Goal: Task Accomplishment & Management: Manage account settings

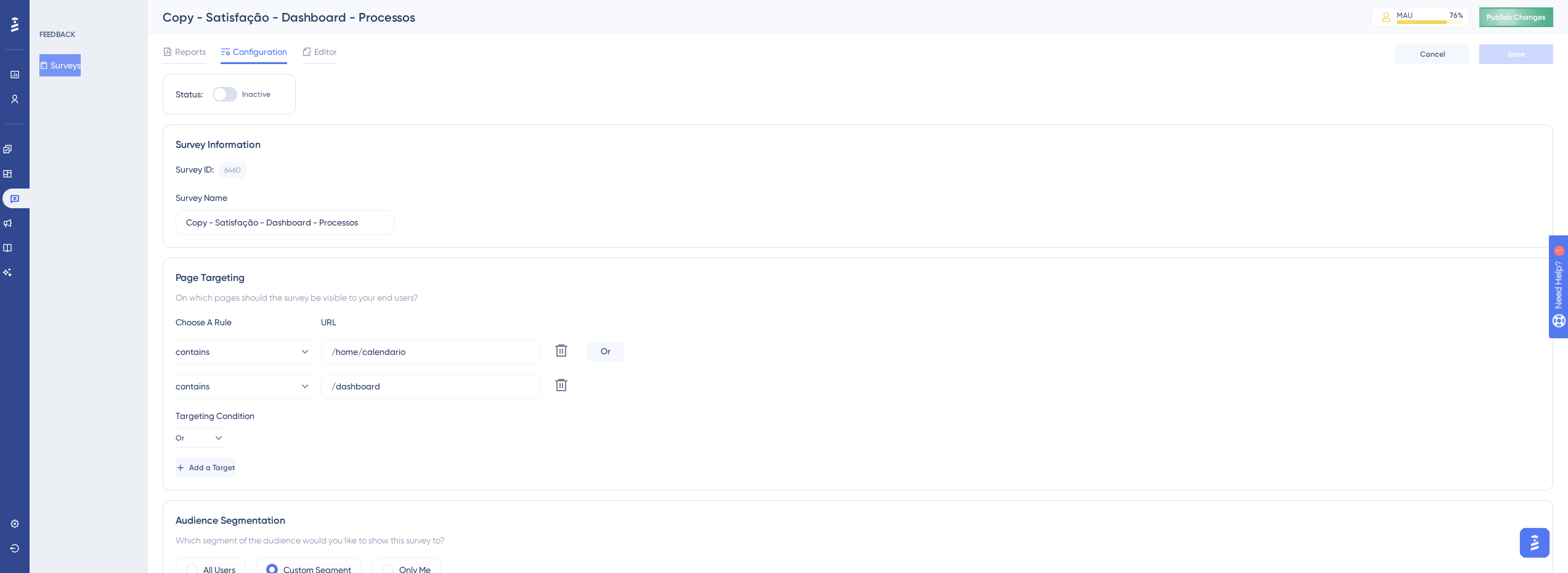
click at [1531, 21] on span "Publish Changes" at bounding box center [1516, 17] width 59 height 10
click at [20, 107] on link at bounding box center [14, 99] width 10 height 20
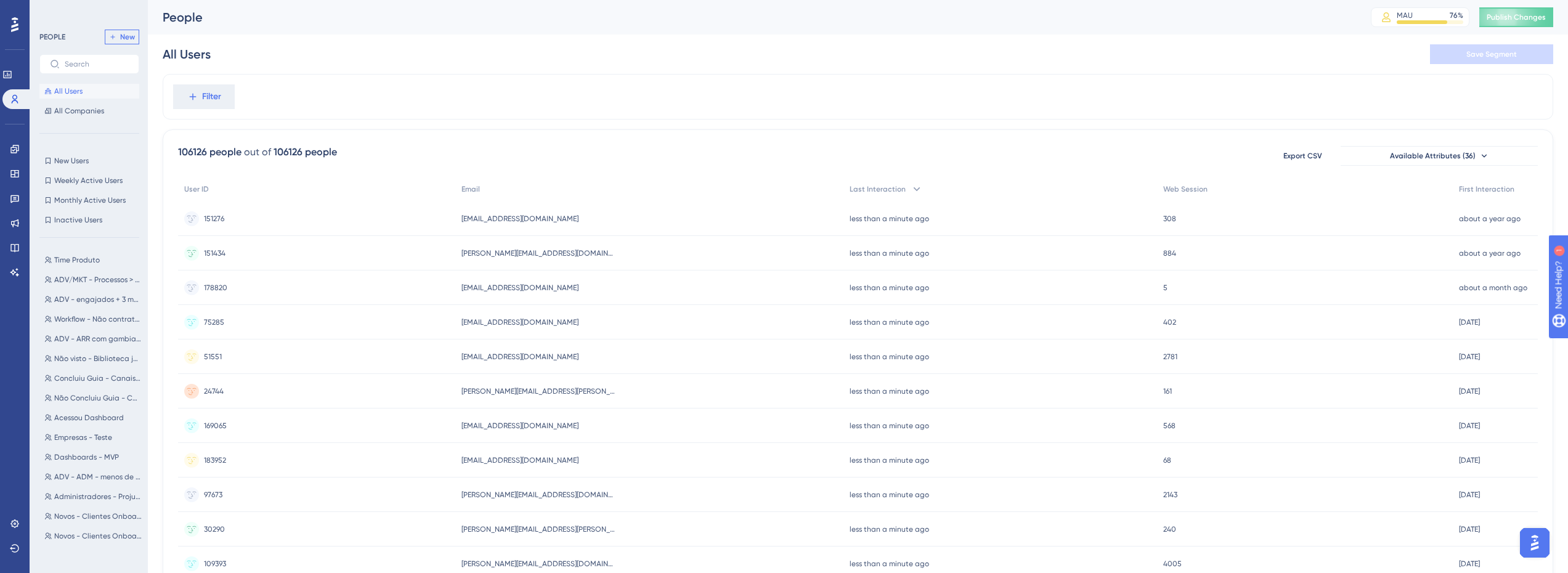
click at [126, 39] on span "New" at bounding box center [127, 37] width 15 height 10
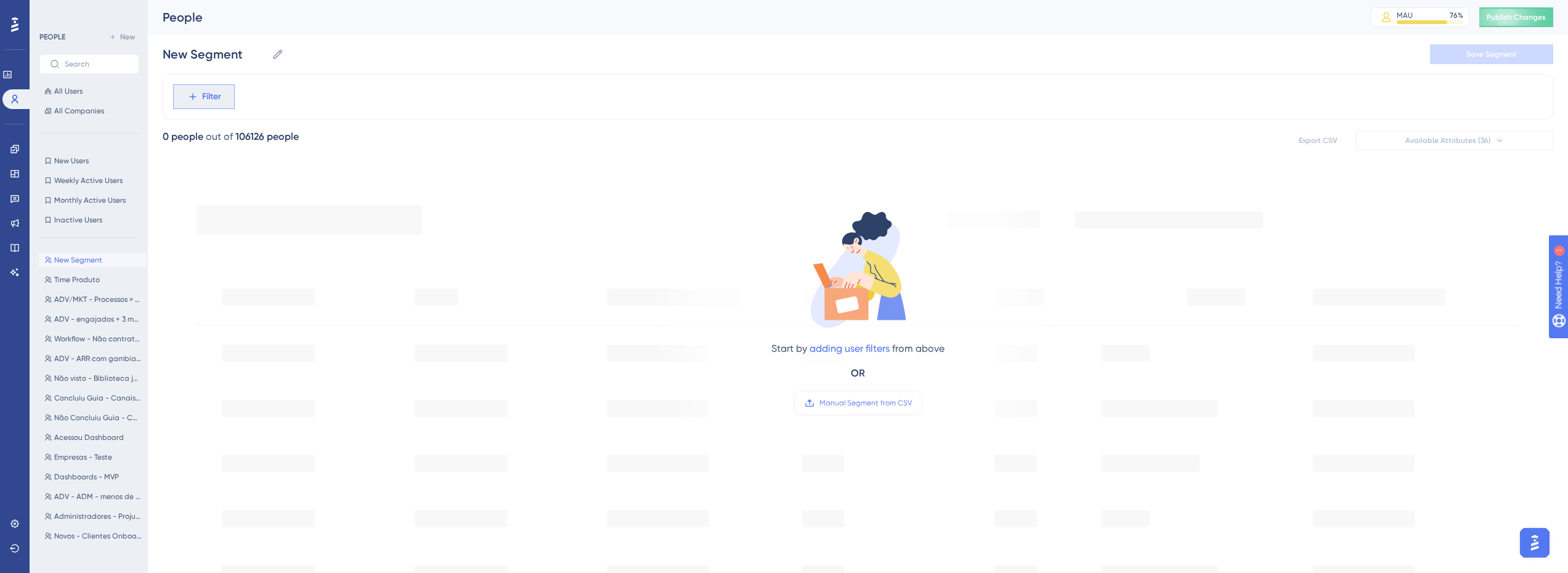
click at [223, 101] on button "Filter" at bounding box center [204, 97] width 62 height 24
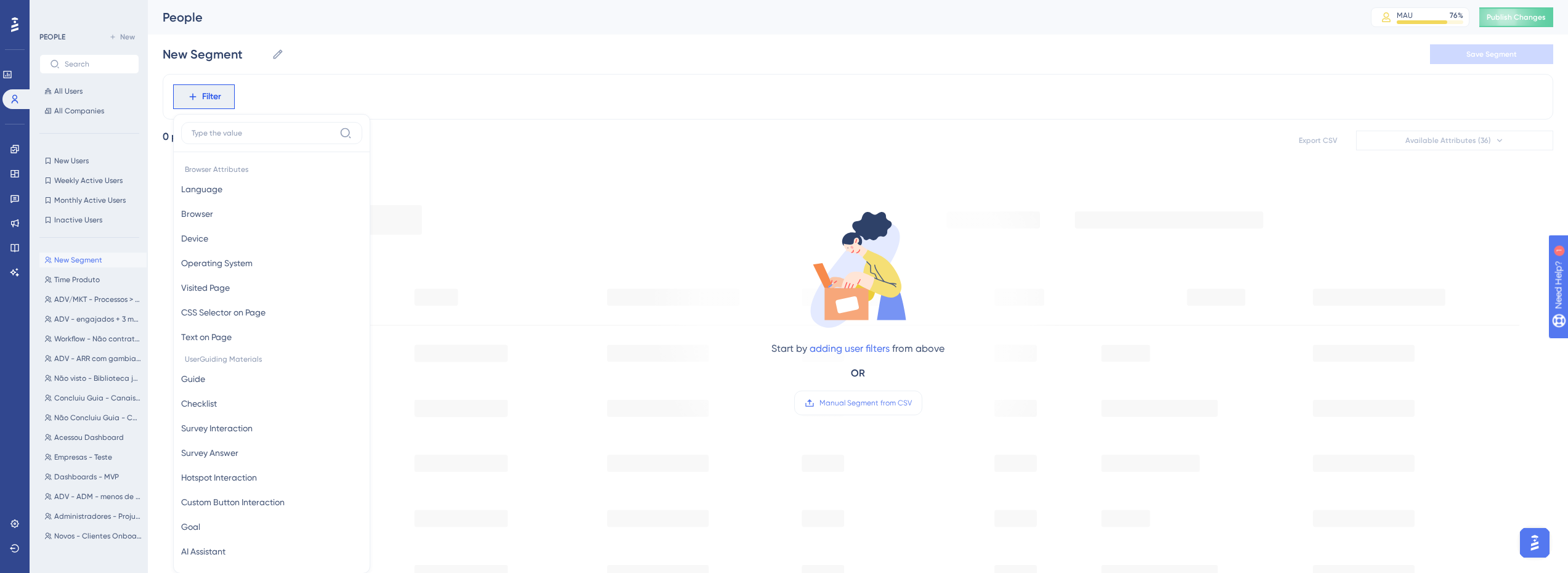
scroll to position [12, 0]
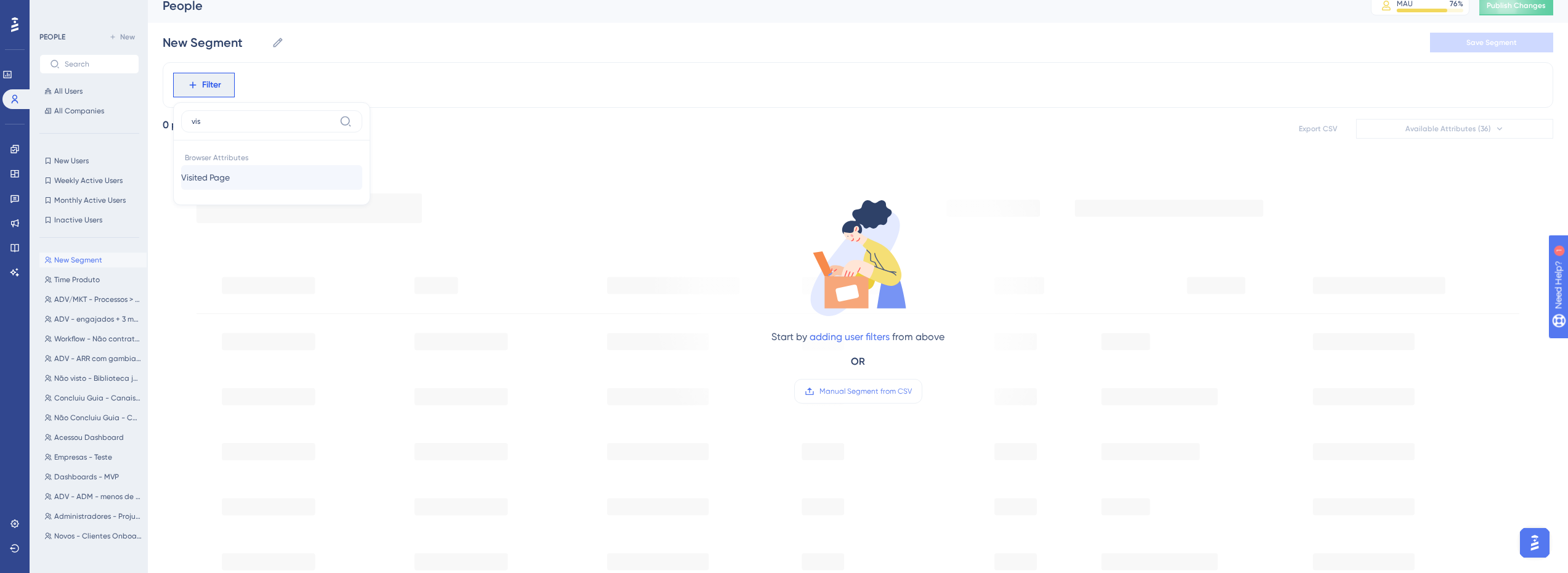
type input "vis"
click at [229, 182] on span "Visited Page" at bounding box center [205, 177] width 49 height 15
click at [221, 190] on label "contains" at bounding box center [218, 186] width 34 height 15
paste input "modal-cadastro:cadastro-rapido/processo_captura/novo"
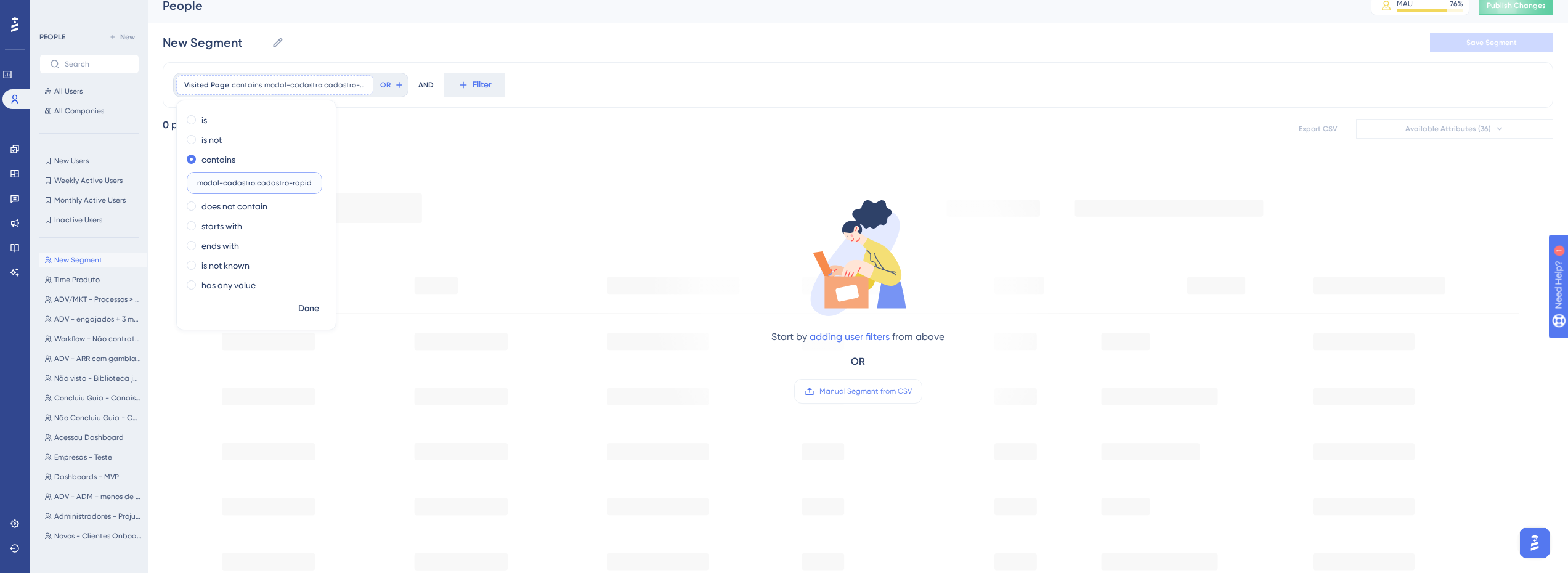
scroll to position [0, 85]
type input "modal-cadastro:cadastro-rapido/processo_captura/novo"
click at [318, 312] on span "Done" at bounding box center [309, 308] width 21 height 15
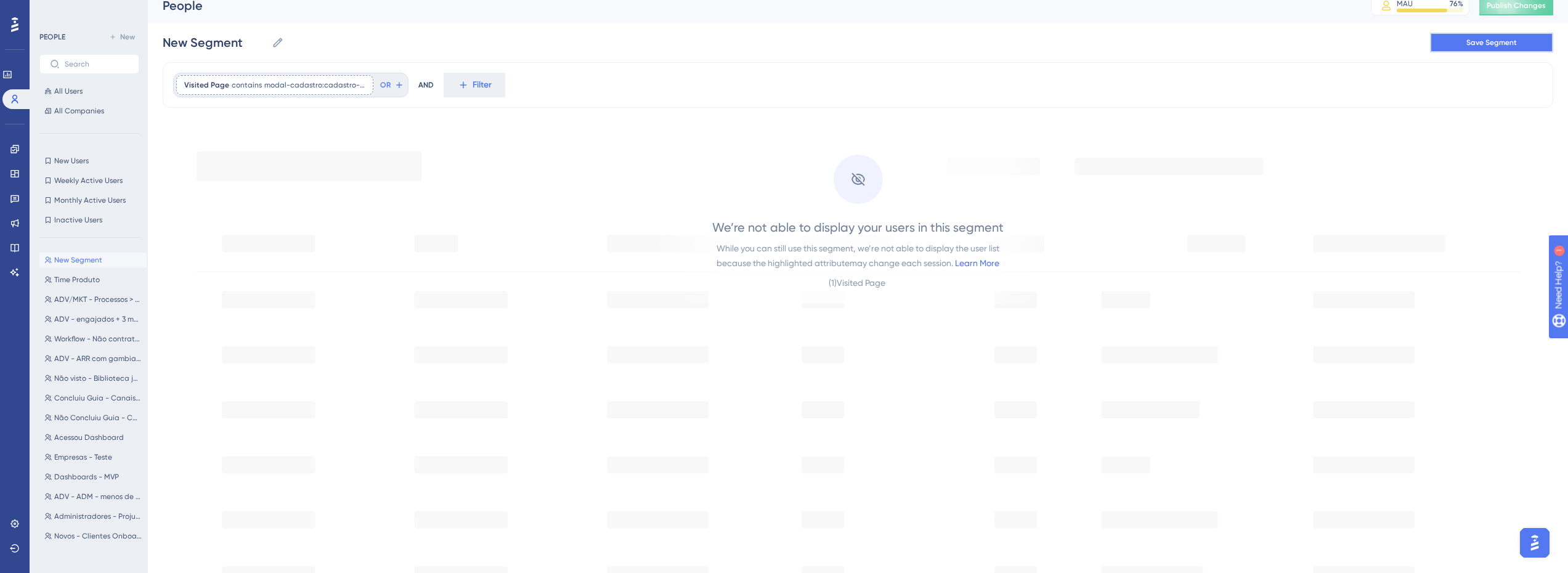
click at [1494, 45] on span "Save Segment" at bounding box center [1492, 42] width 51 height 10
click at [74, 52] on div "PEOPLE New All Users All Companies" at bounding box center [89, 74] width 100 height 89
click at [71, 56] on label at bounding box center [89, 64] width 100 height 20
click at [71, 60] on input "text" at bounding box center [97, 64] width 64 height 8
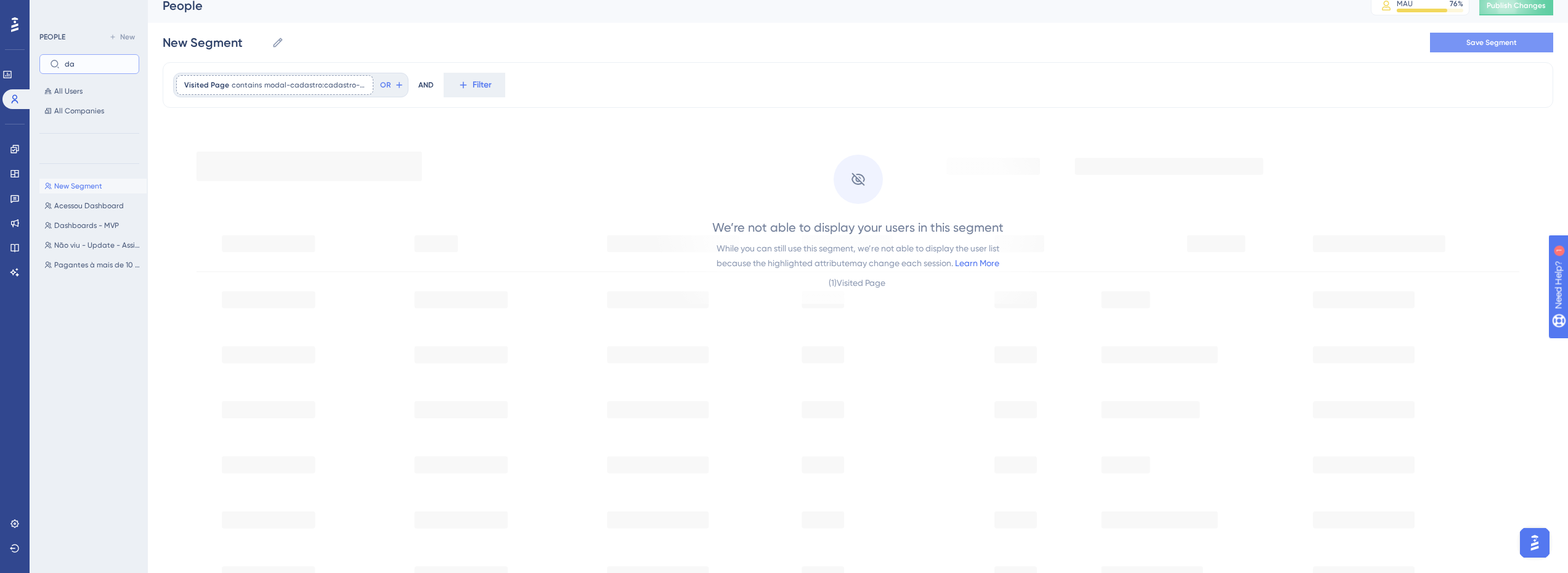
scroll to position [0, 0]
type input "das"
click at [126, 205] on button "Acessou Dashboard Acessou Dashboard" at bounding box center [92, 205] width 107 height 15
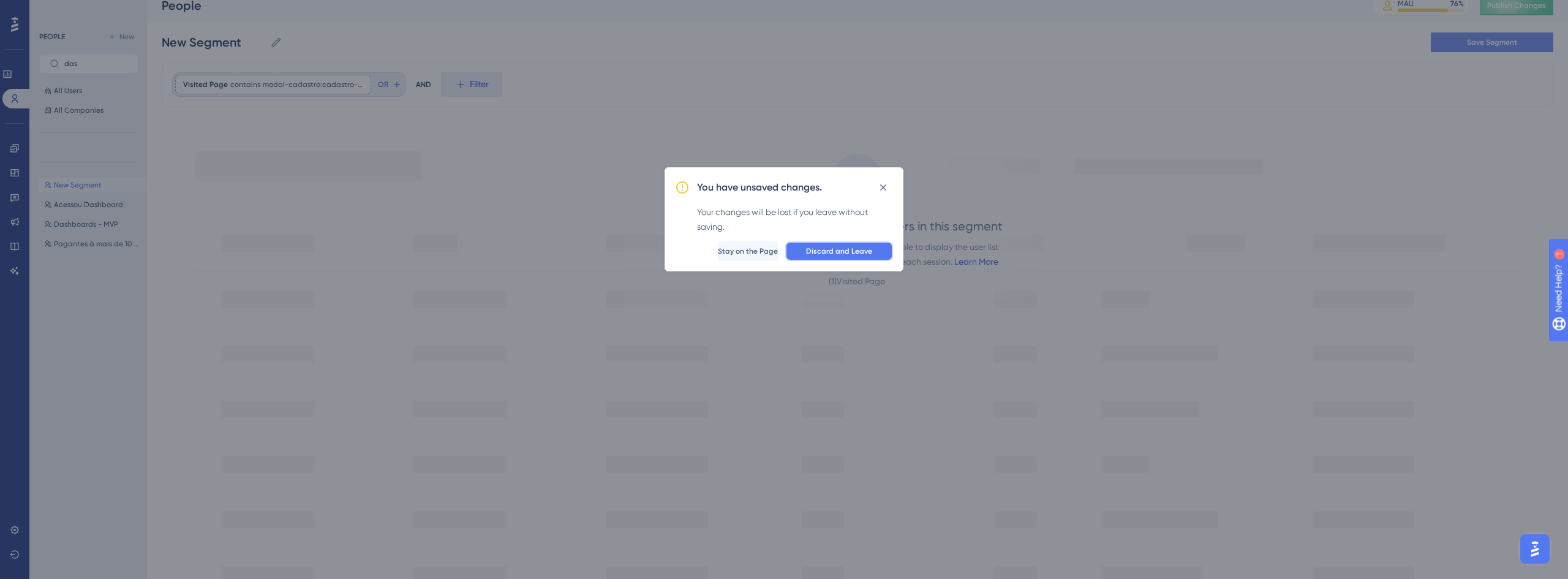
click at [815, 246] on span "Discard and Leave" at bounding box center [839, 251] width 66 height 10
type input "Acessou Dashboard"
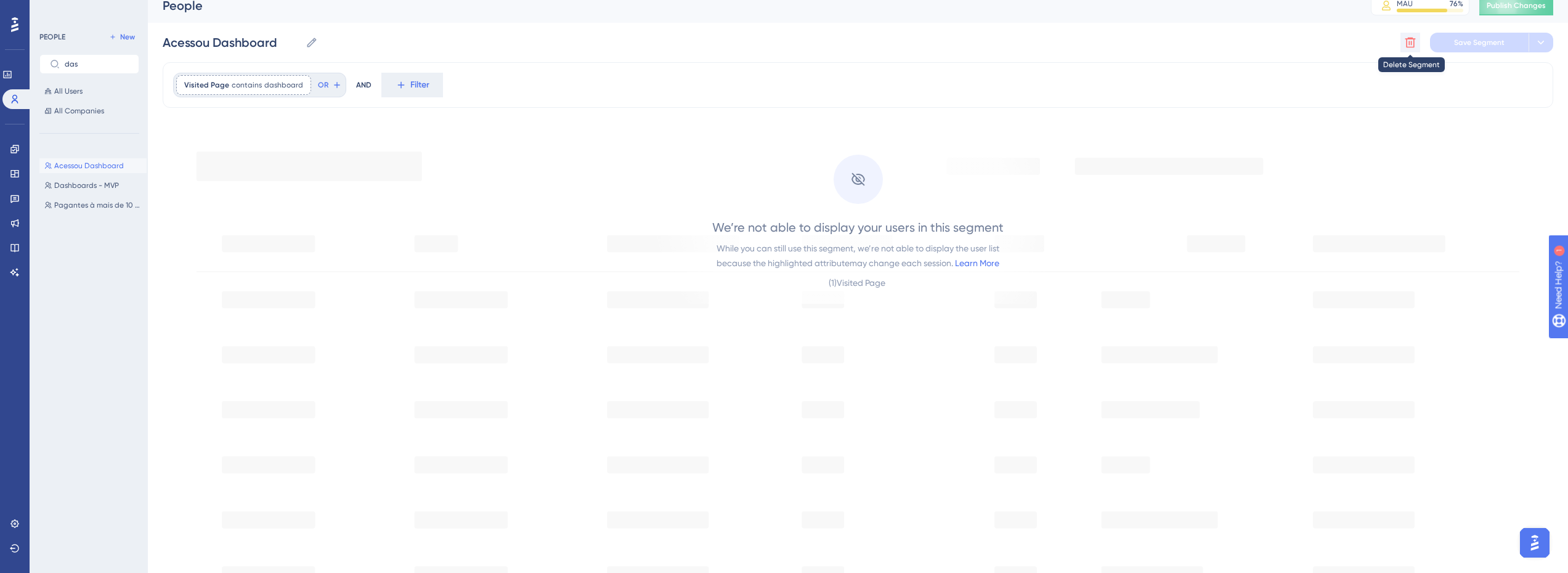
click at [1413, 49] on button at bounding box center [1410, 42] width 20 height 20
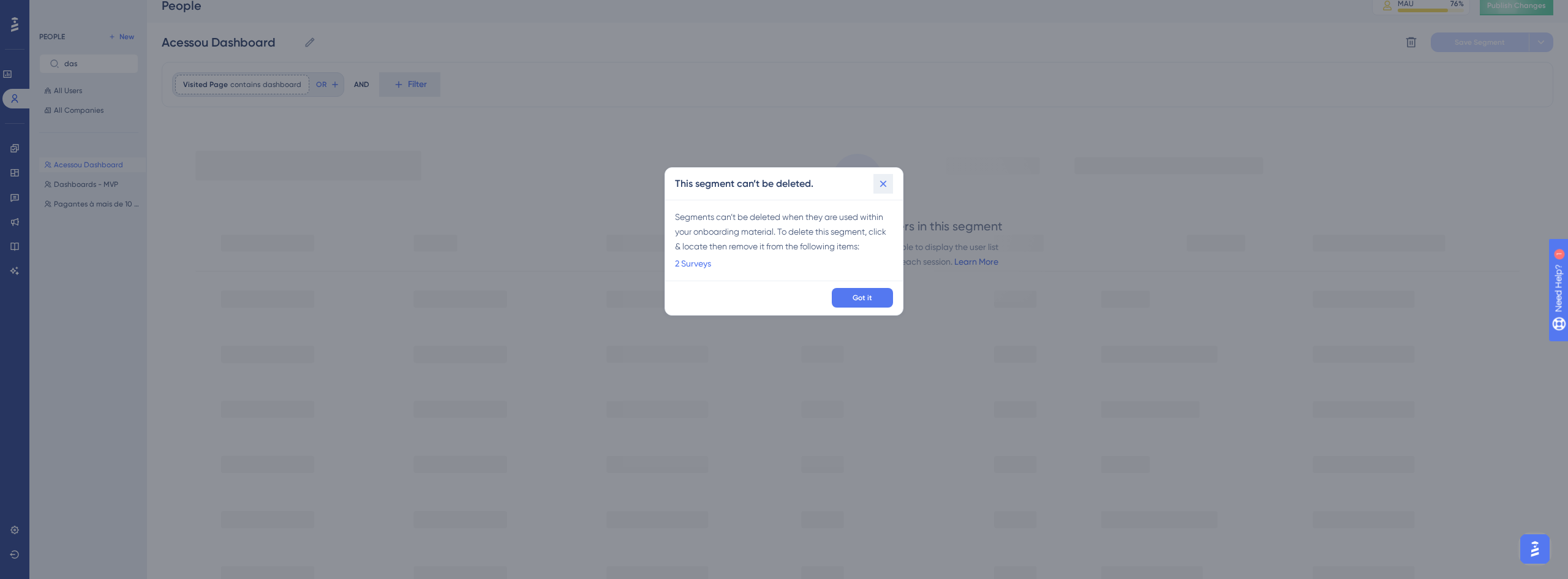
click at [883, 190] on icon at bounding box center [883, 183] width 12 height 12
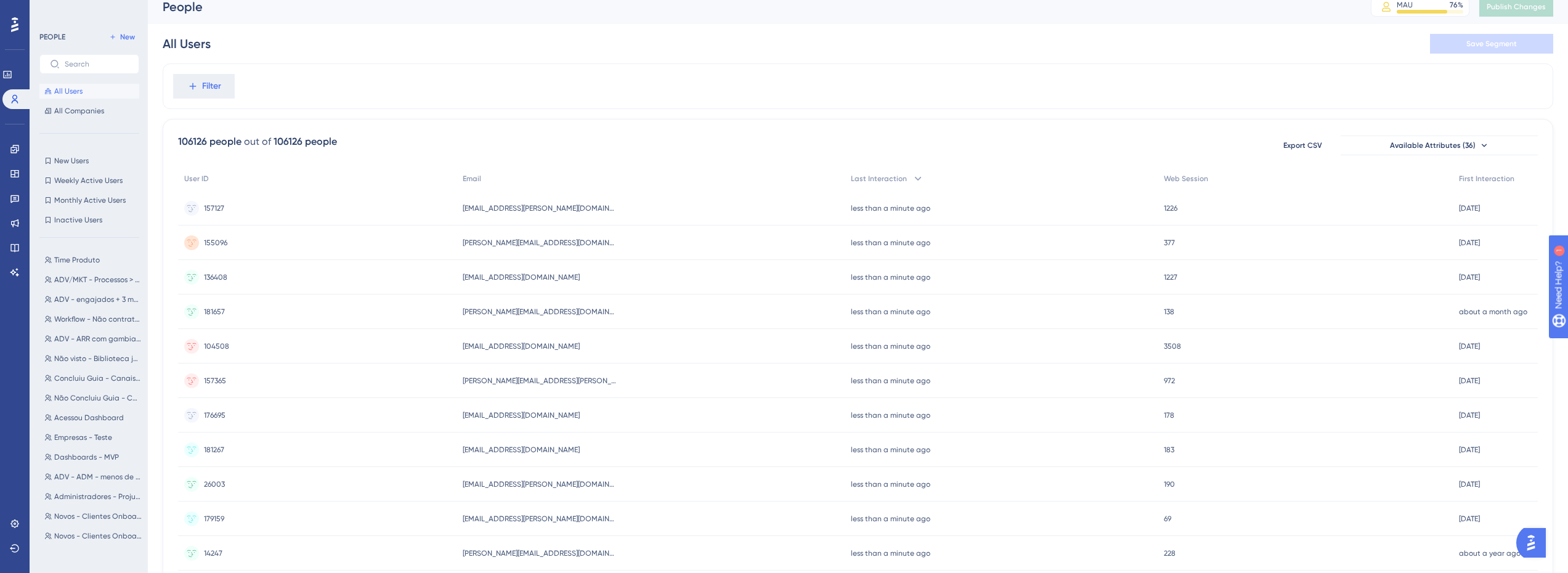
click at [72, 75] on div "PEOPLE New All Users All Companies" at bounding box center [89, 74] width 100 height 89
click at [72, 67] on input "text" at bounding box center [97, 64] width 64 height 8
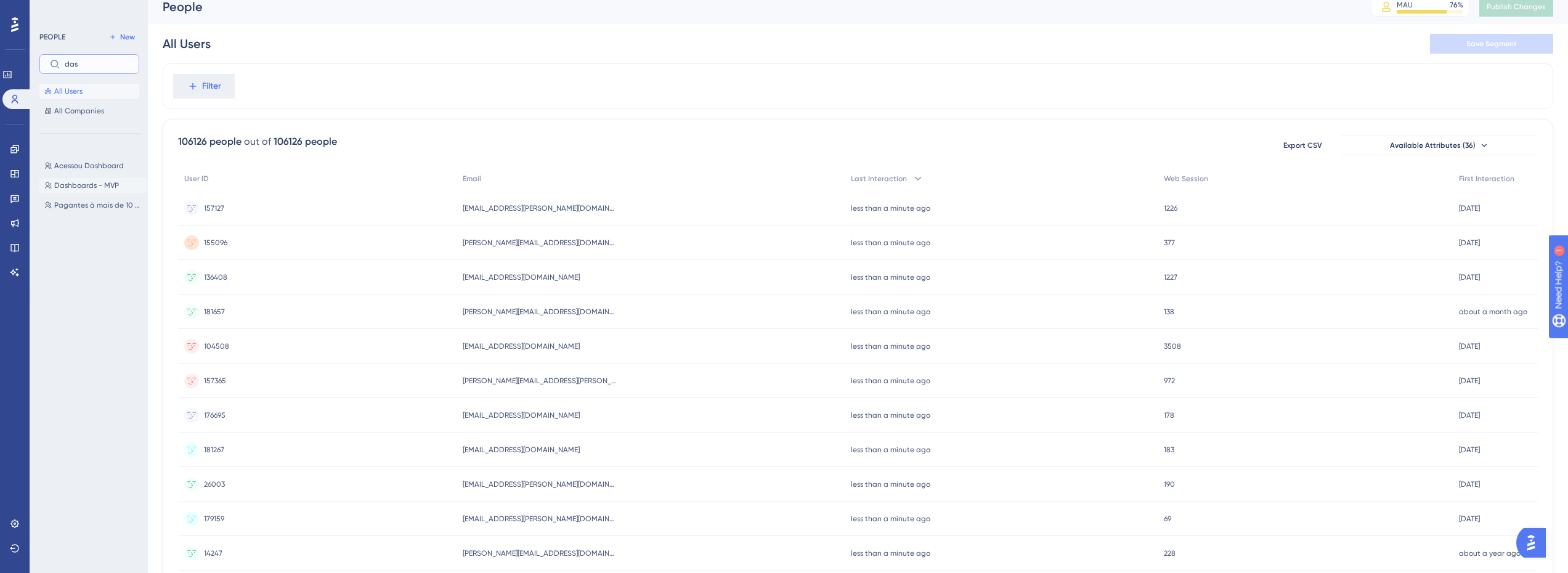
type input "das"
click at [89, 184] on span "Dashboards - MVP" at bounding box center [86, 185] width 65 height 10
click at [98, 163] on span "Acessou Dashboard" at bounding box center [89, 166] width 69 height 10
type input "Acessou Dashboard"
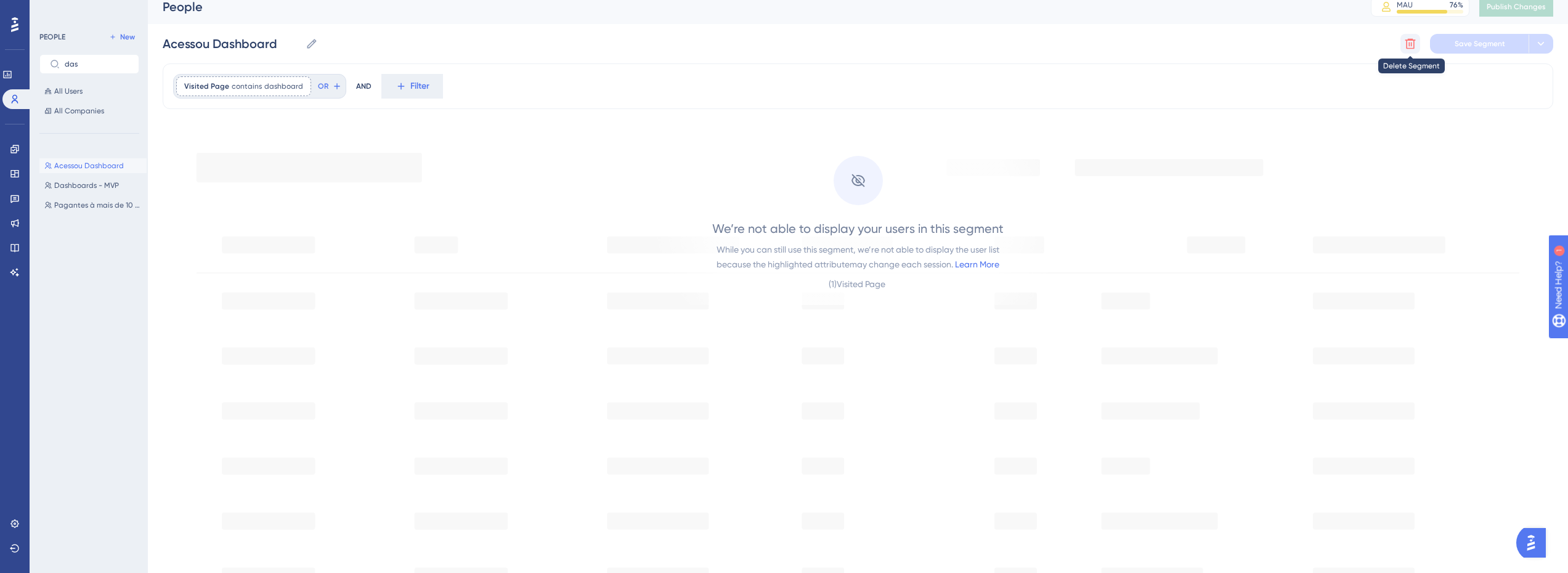
click at [1406, 42] on icon at bounding box center [1410, 44] width 12 height 12
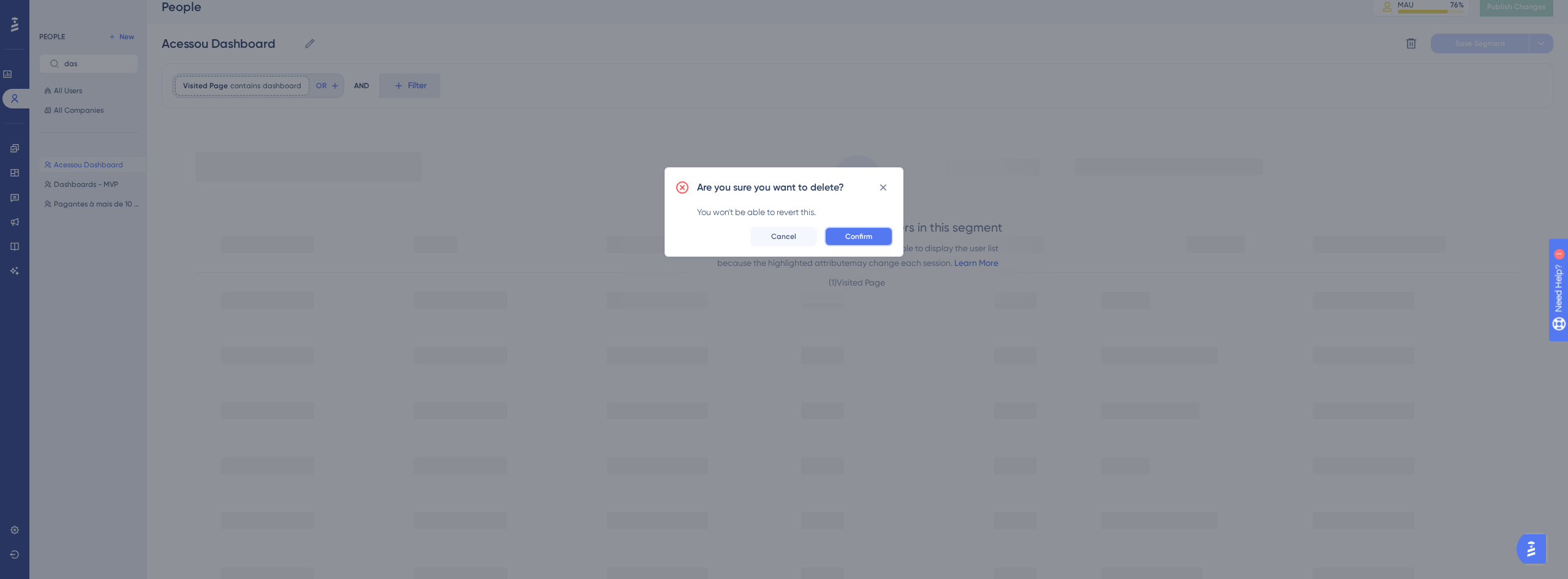
click at [848, 236] on span "Confirm" at bounding box center [859, 236] width 27 height 10
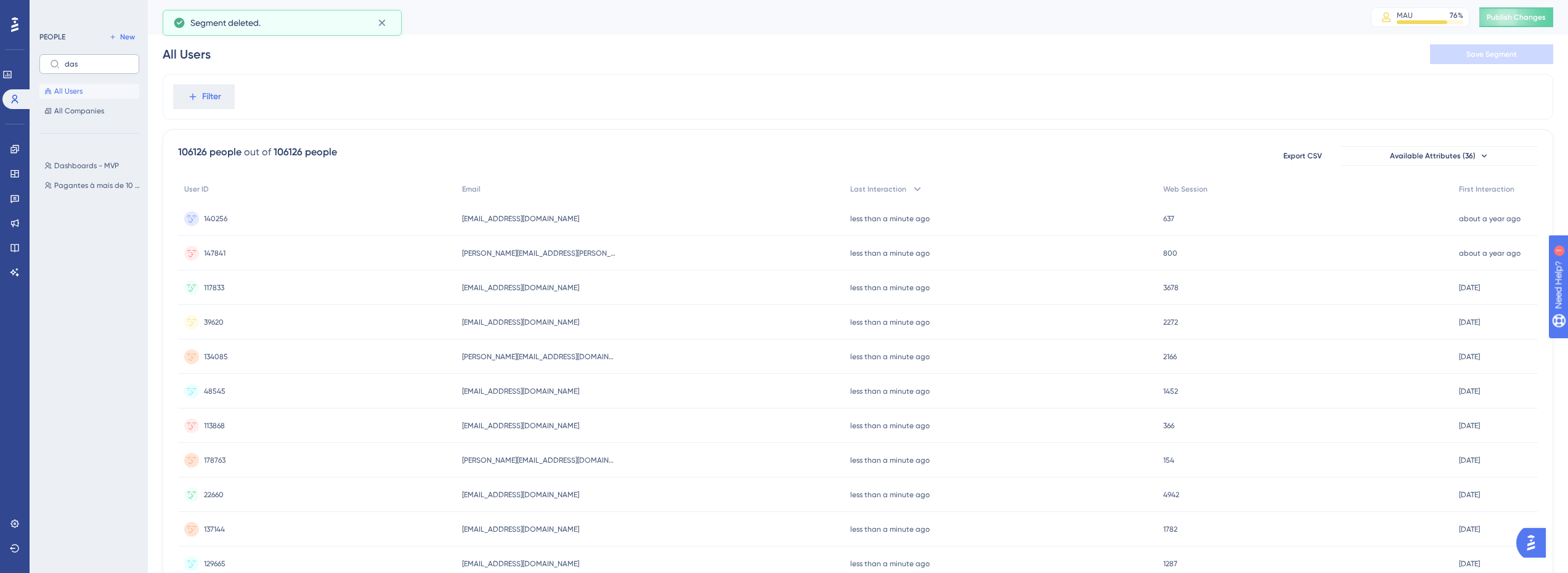
click at [91, 71] on label "das" at bounding box center [89, 64] width 100 height 20
click at [91, 69] on input "das" at bounding box center [97, 64] width 64 height 8
click at [90, 71] on label "das" at bounding box center [89, 64] width 100 height 20
click at [90, 69] on input "das" at bounding box center [97, 64] width 64 height 8
click at [90, 71] on label "das" at bounding box center [89, 64] width 100 height 20
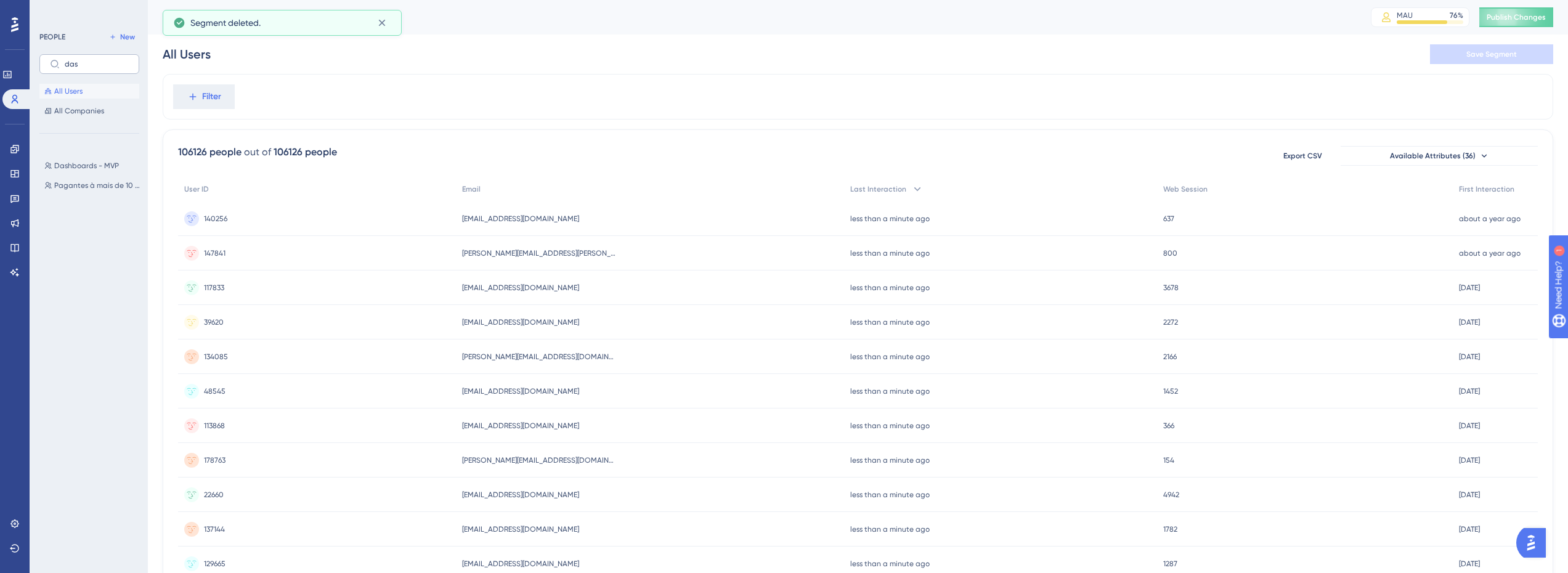
click at [90, 69] on input "das" at bounding box center [97, 64] width 64 height 8
type input "d"
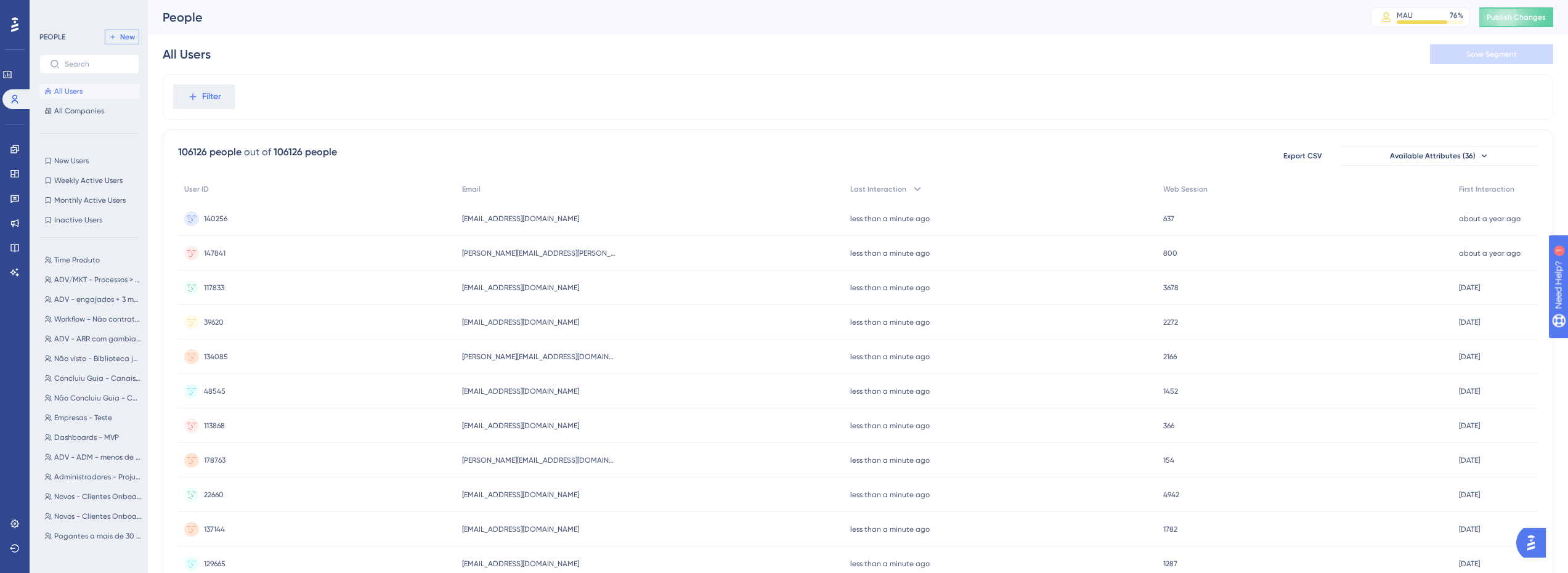
click at [121, 31] on button "New" at bounding box center [122, 37] width 35 height 15
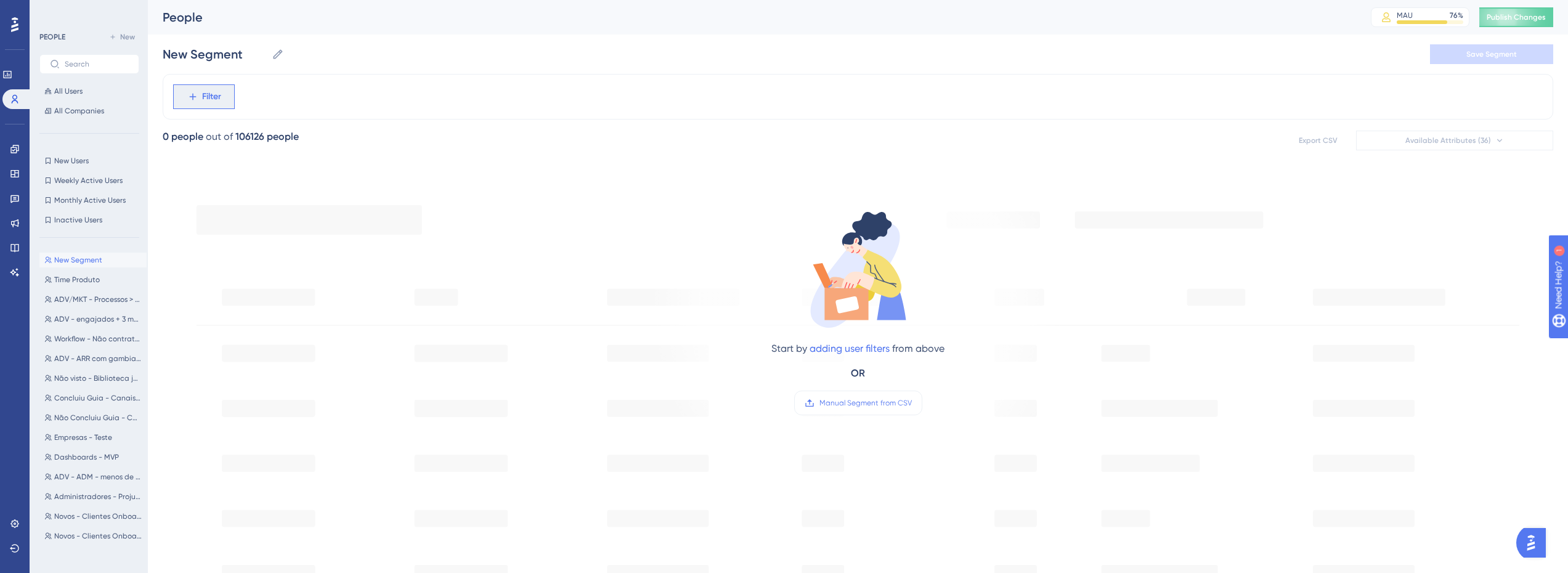
click at [203, 107] on button "Filter" at bounding box center [204, 97] width 62 height 24
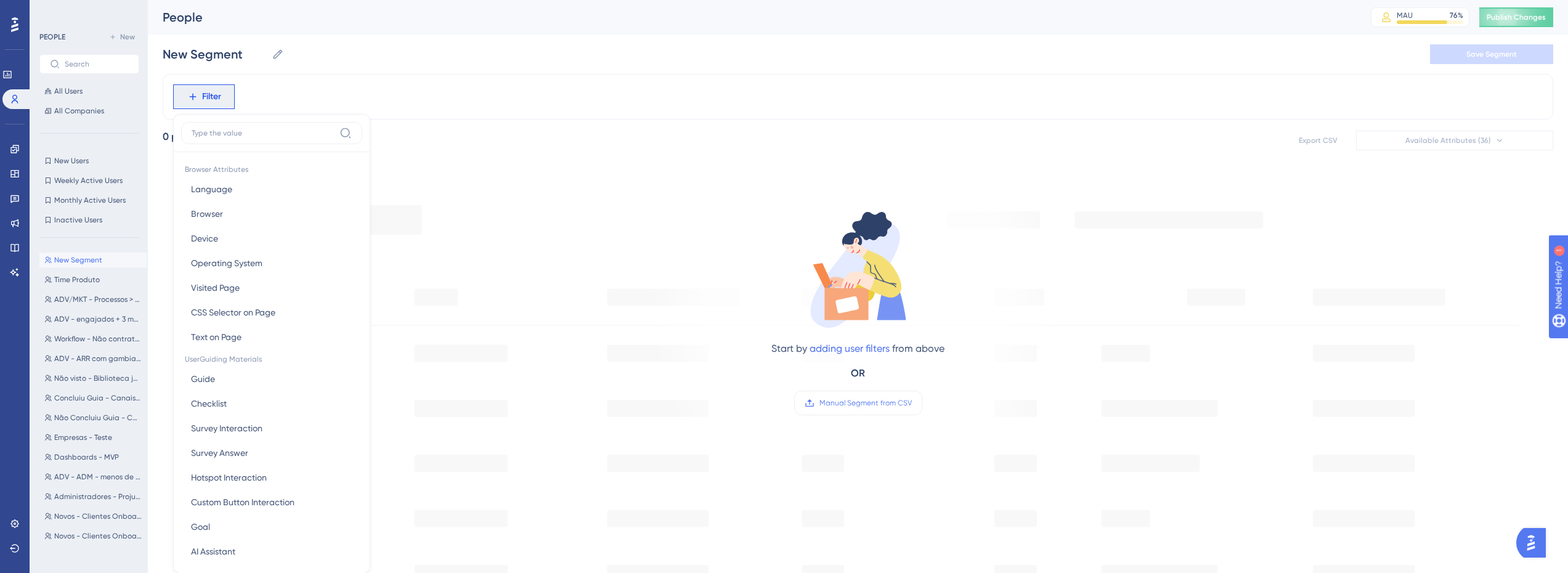
scroll to position [12, 0]
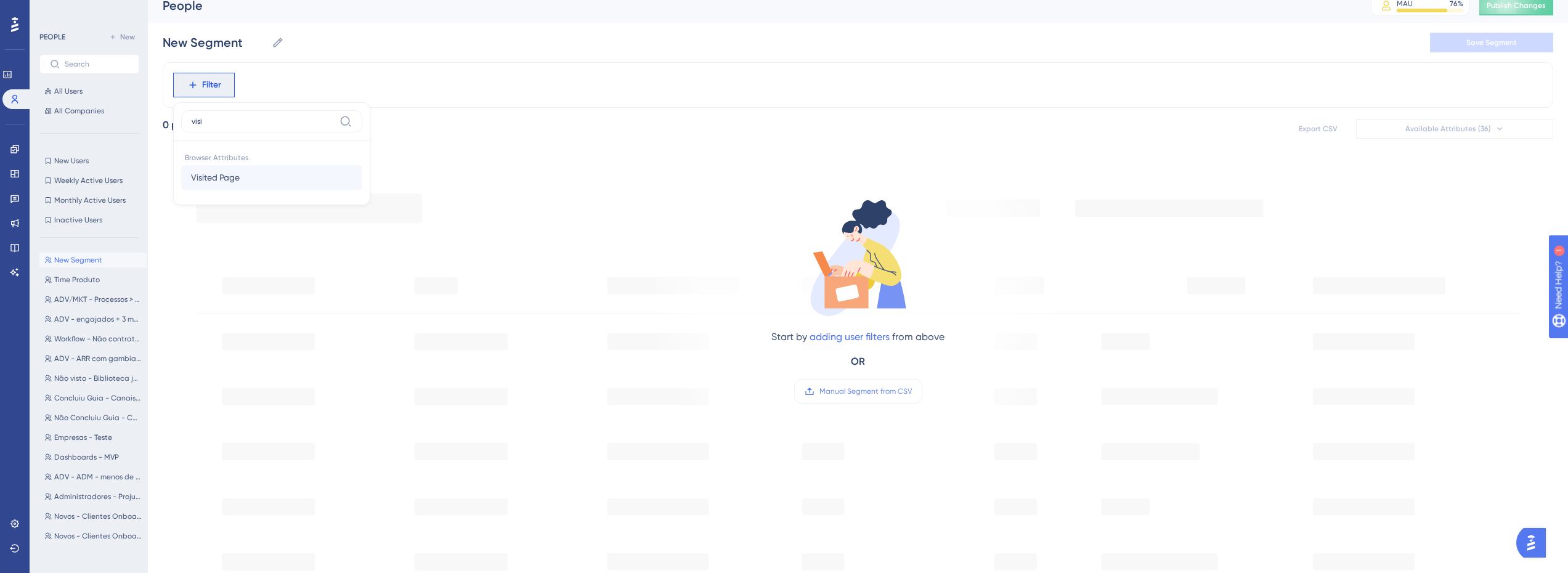
type input "visi"
click at [239, 184] on span "Visited Page" at bounding box center [216, 177] width 49 height 15
click at [223, 191] on label "contains" at bounding box center [218, 186] width 34 height 15
click at [224, 179] on input "text" at bounding box center [254, 182] width 115 height 8
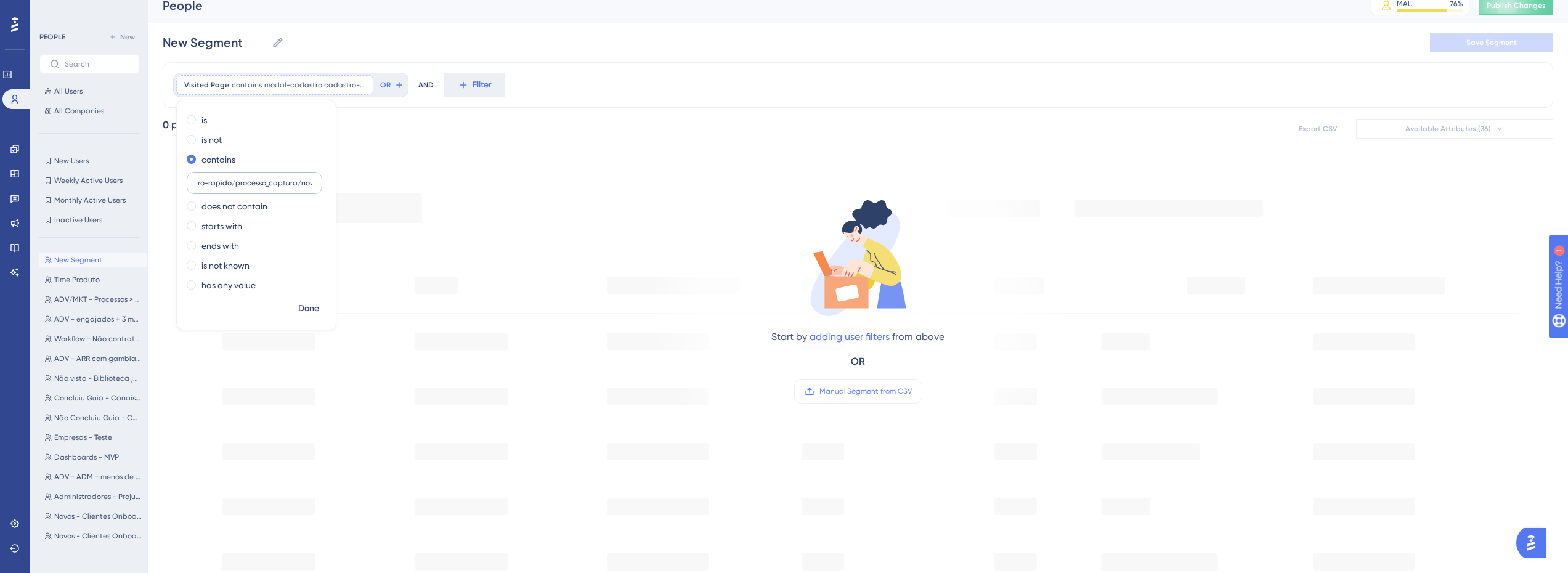
scroll to position [0, 85]
drag, startPoint x: 278, startPoint y: 180, endPoint x: 321, endPoint y: 185, distance: 43.3
click at [321, 185] on label "modal-cadastro:cadastro-rapido/processo_captura/novo" at bounding box center [254, 183] width 135 height 22
type input "modal-cadastro:cadastro-rapido/processo_captura/novo"
click at [294, 191] on label "modal-cadastro:cadastro-rapido/processo_captura/novo" at bounding box center [254, 183] width 135 height 22
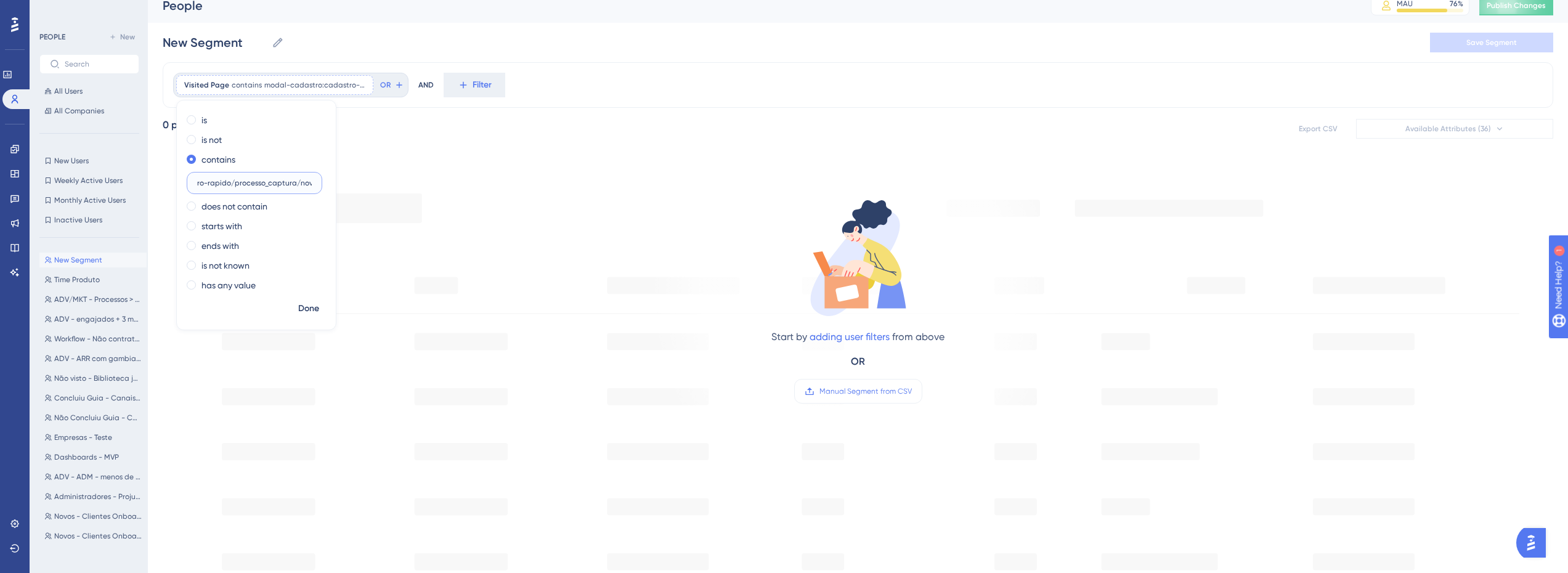
click at [294, 187] on input "modal-cadastro:cadastro-rapido/processo_captura/novo" at bounding box center [254, 182] width 115 height 8
click at [311, 302] on span "Done" at bounding box center [309, 308] width 21 height 15
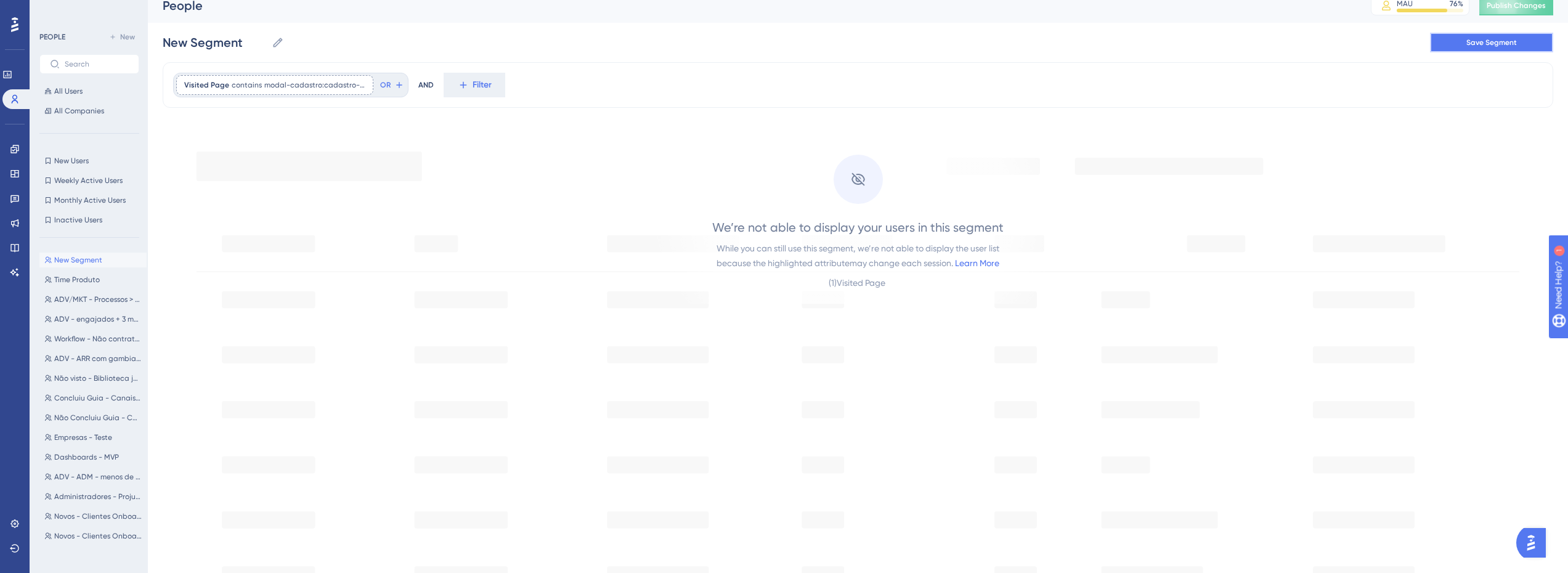
click at [1456, 38] on button "Save Segment" at bounding box center [1492, 42] width 123 height 20
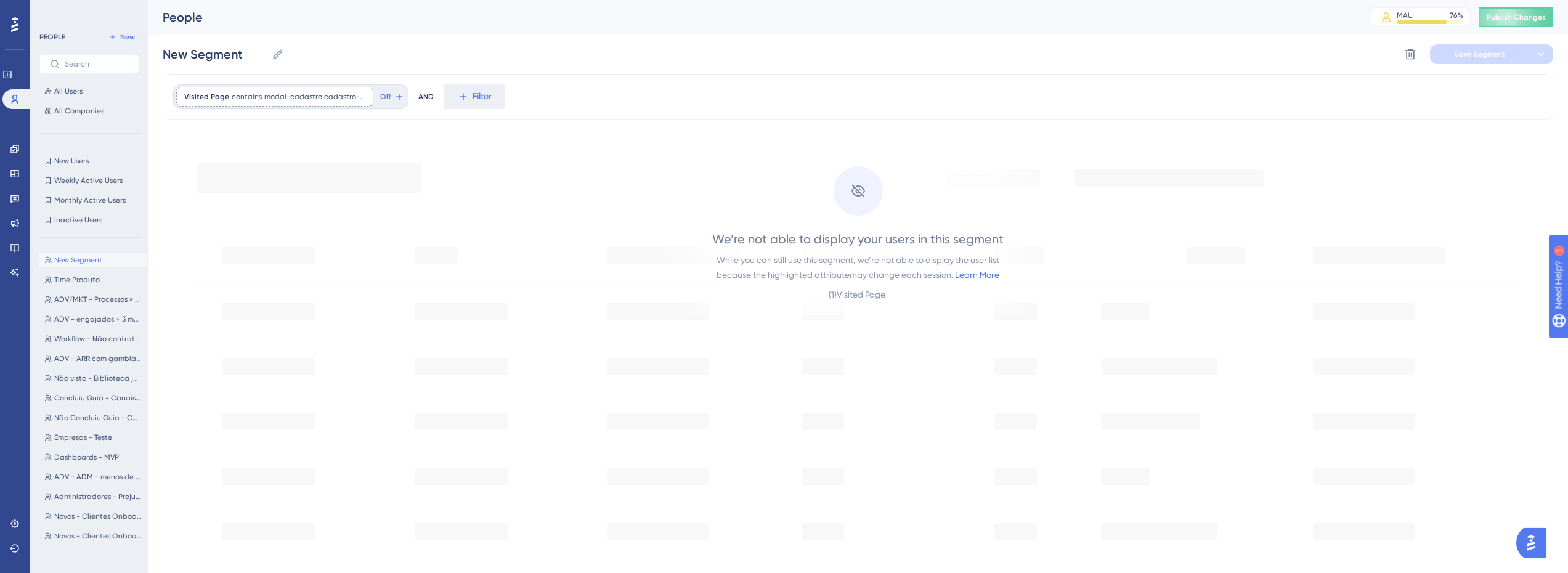
click at [992, 92] on div "Visited Page contains modal-cadastro:cadastro-rapido/processo_captura/novo moda…" at bounding box center [857, 96] width 1391 height 46
click at [278, 51] on icon at bounding box center [277, 54] width 12 height 12
click at [267, 51] on input "New Segment" at bounding box center [214, 54] width 104 height 17
click at [278, 51] on icon at bounding box center [277, 54] width 12 height 12
click at [267, 51] on input "New Segment" at bounding box center [214, 54] width 104 height 17
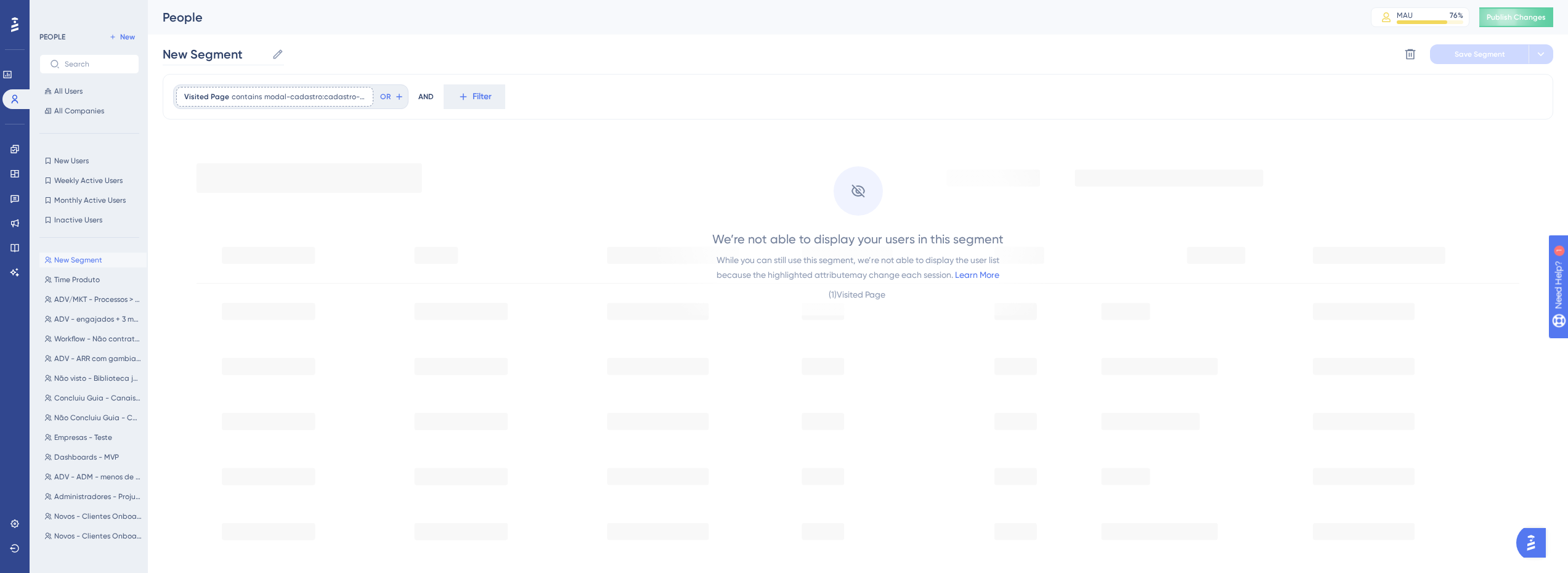
click at [278, 51] on icon at bounding box center [277, 54] width 12 height 12
click at [267, 51] on input "New Segment" at bounding box center [214, 54] width 104 height 17
click at [241, 51] on input "New Segment" at bounding box center [214, 54] width 104 height 17
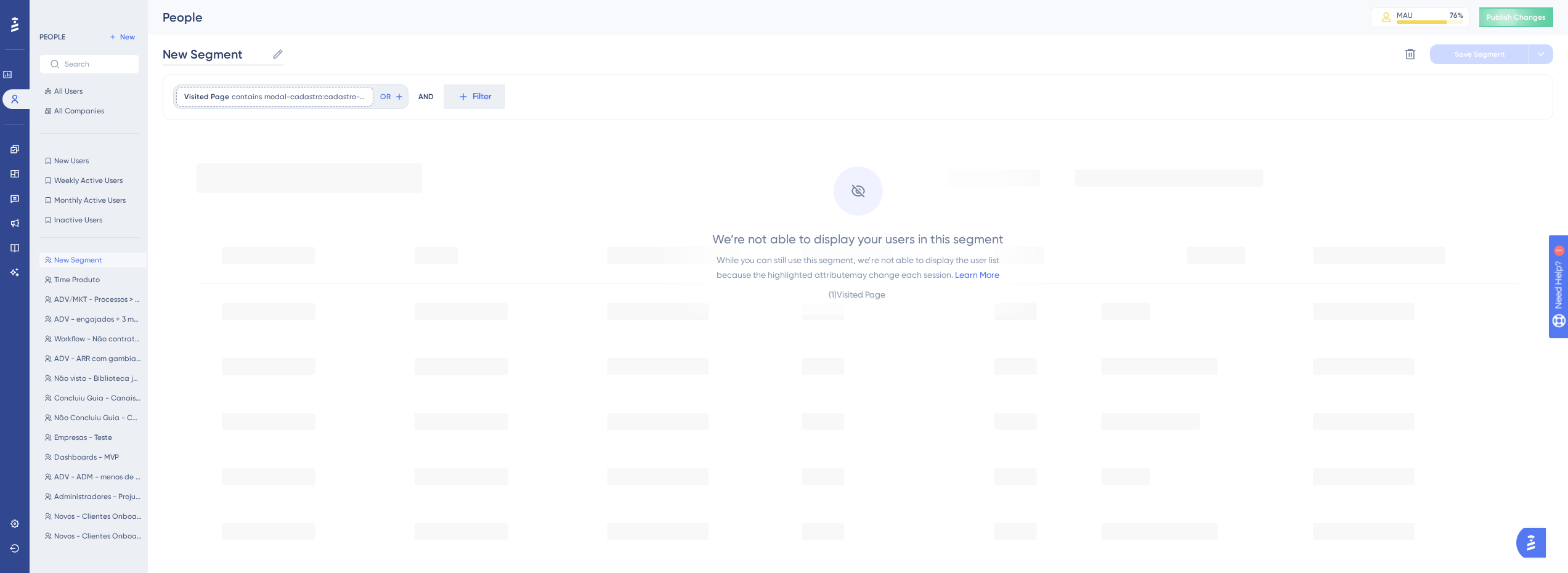
type input "C"
click at [242, 53] on input "Abriu a modal de cadastro" at bounding box center [251, 54] width 177 height 17
click at [316, 54] on input "Abriu a modal de cadastro" at bounding box center [251, 54] width 177 height 17
type input "Abriu a modal de cadastro de processo via CNJ"
click at [656, 64] on div "Abriu a modal de cadastro de processo via CNJ Abriu a modal de cadastro de proc…" at bounding box center [857, 54] width 1391 height 39
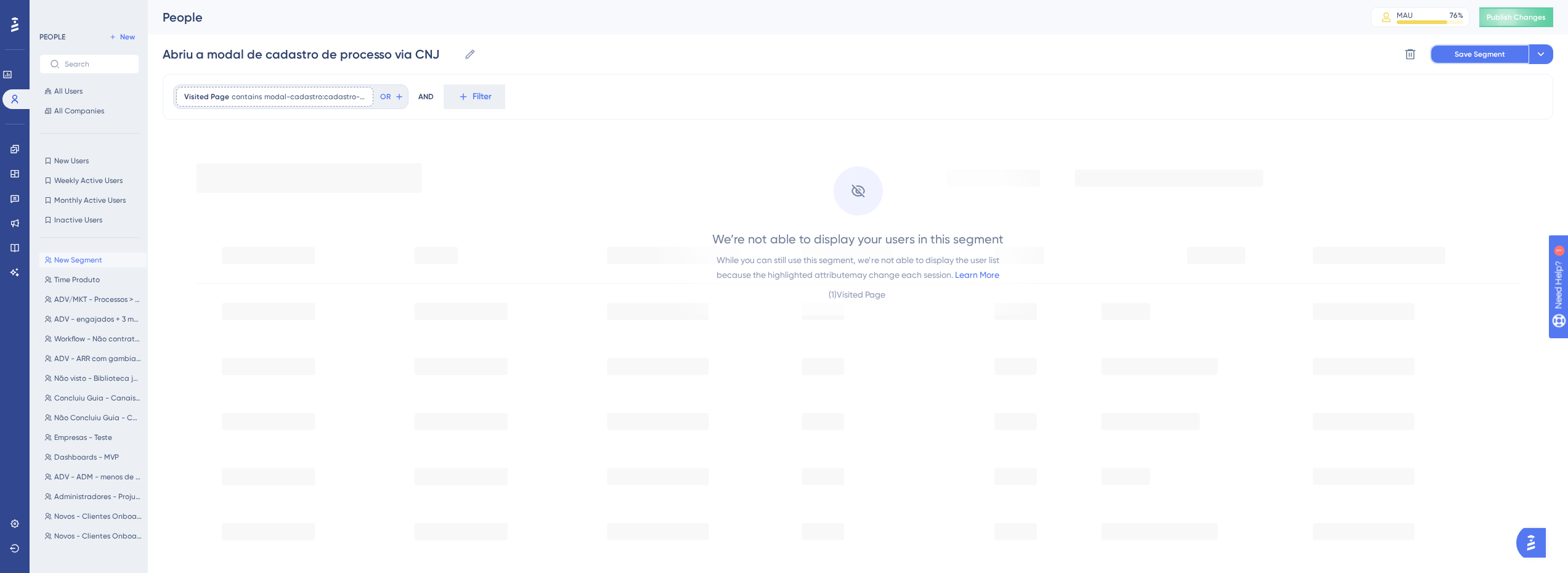
click at [1470, 54] on span "Save Segment" at bounding box center [1480, 54] width 51 height 10
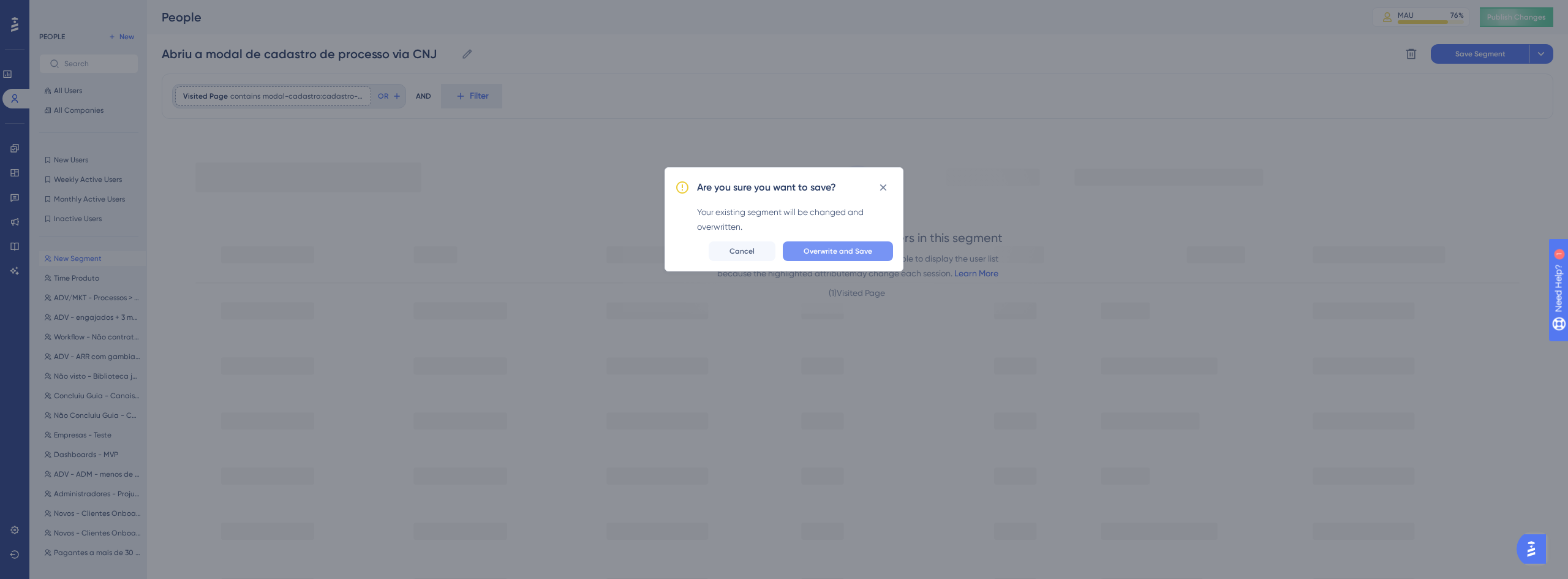
click at [823, 252] on span "Overwrite and Save" at bounding box center [838, 251] width 69 height 10
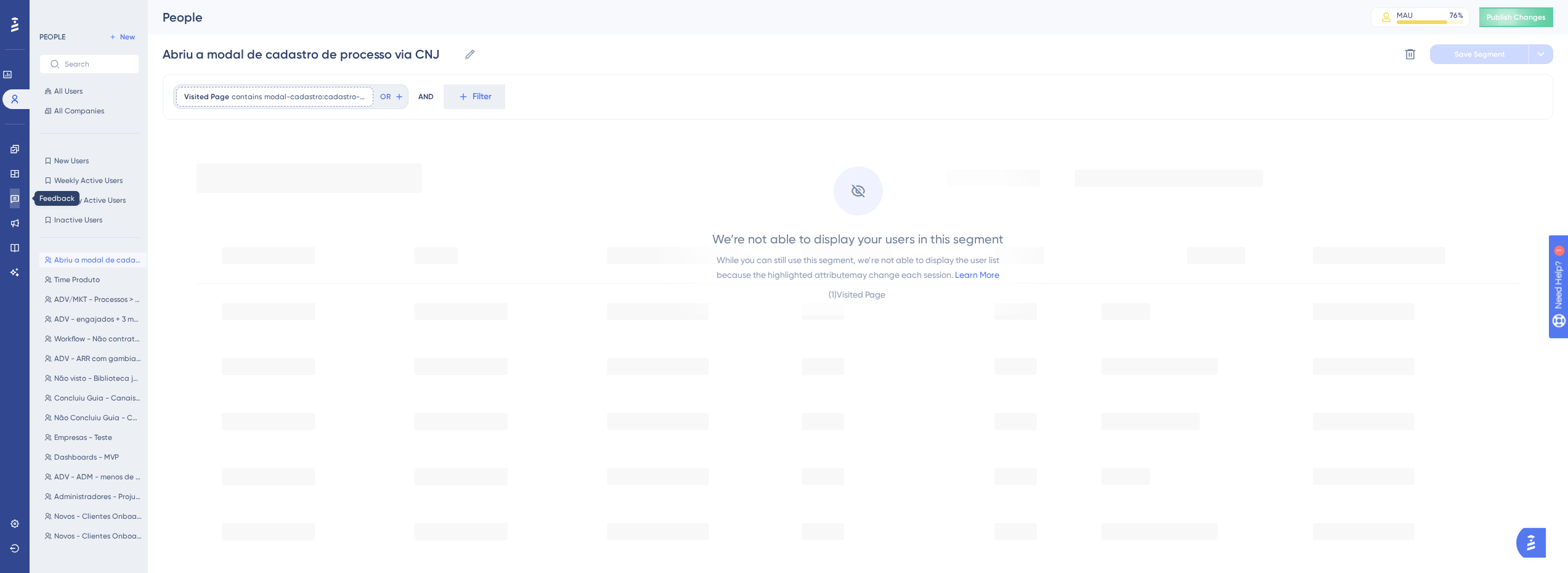
click at [19, 195] on icon at bounding box center [14, 198] width 10 height 10
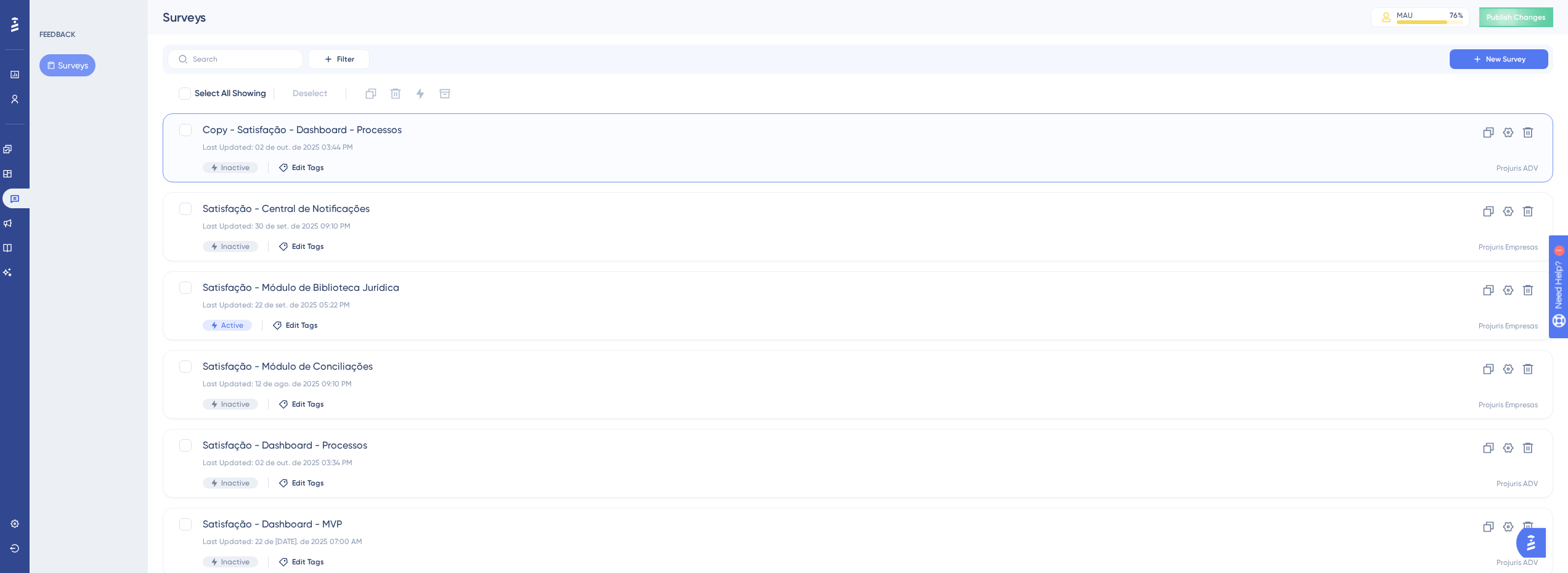
click at [445, 142] on div "Last Updated: 02 de out. de 2025 03:44 PM" at bounding box center [809, 147] width 1212 height 10
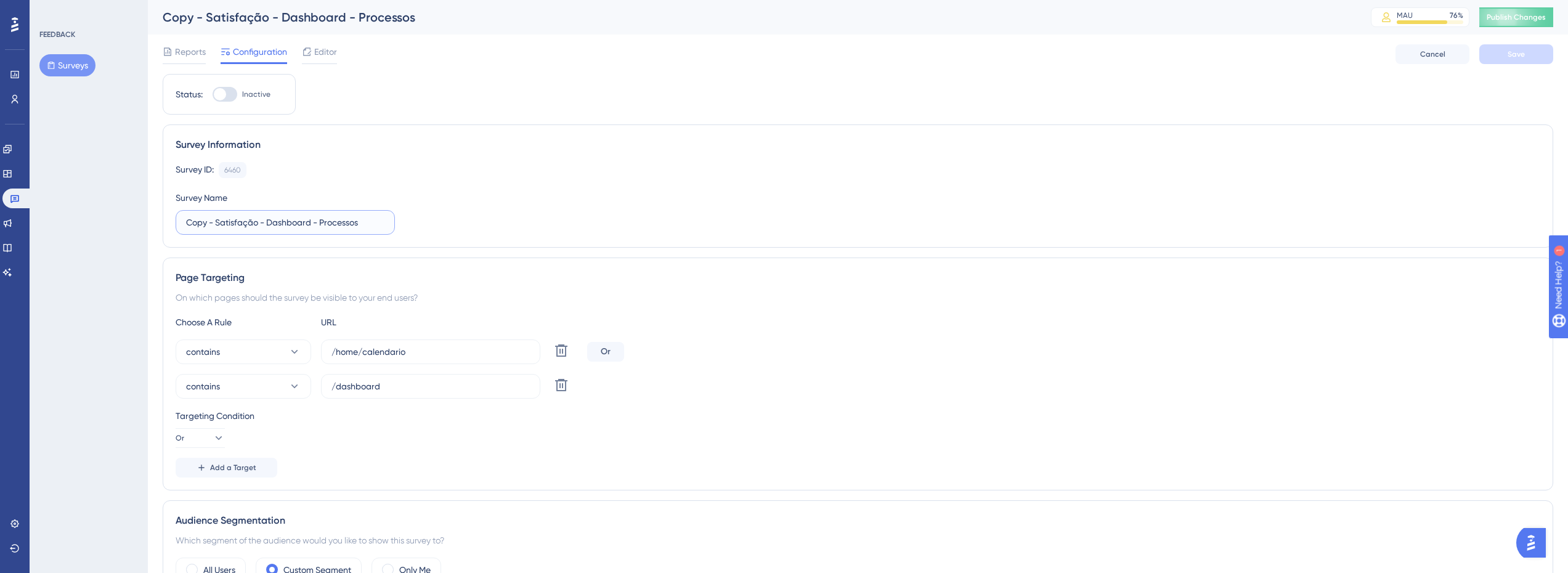
click at [270, 227] on input "Copy - Satisfação - Dashboard - Processos" at bounding box center [285, 222] width 198 height 13
